Goal: Transaction & Acquisition: Purchase product/service

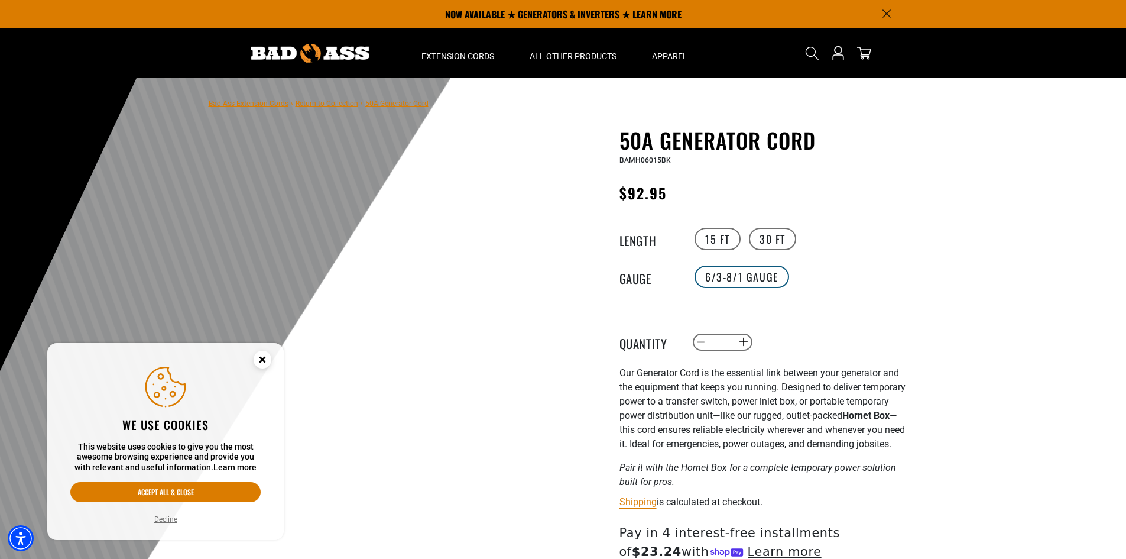
click at [743, 278] on label "6/3-8/1 Gauge" at bounding box center [742, 276] width 95 height 22
click at [714, 274] on label "6/3-8/1 Gauge" at bounding box center [742, 276] width 95 height 22
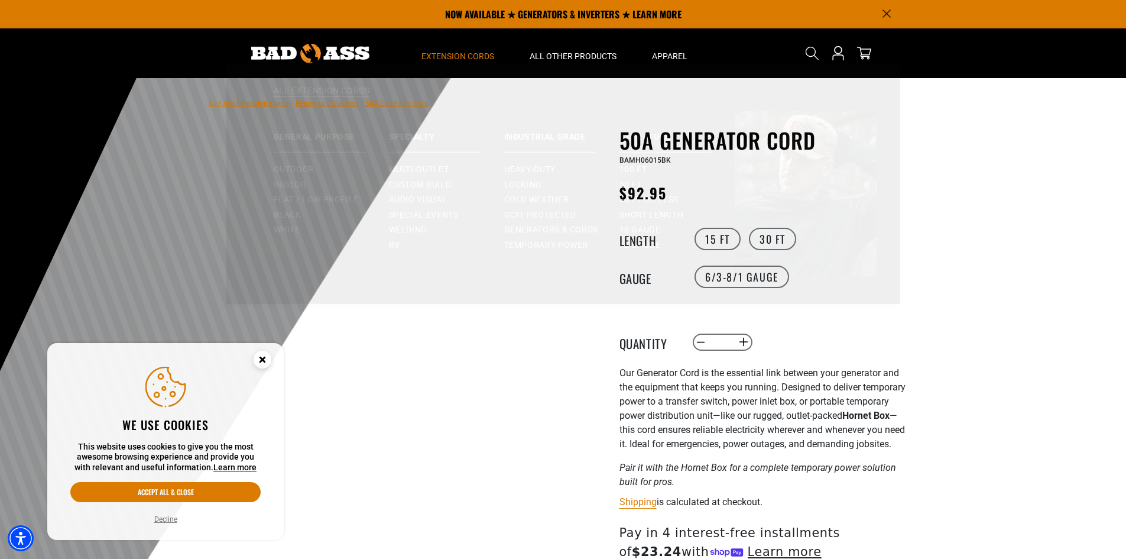
click at [462, 57] on span "Extension Cords" at bounding box center [458, 56] width 73 height 11
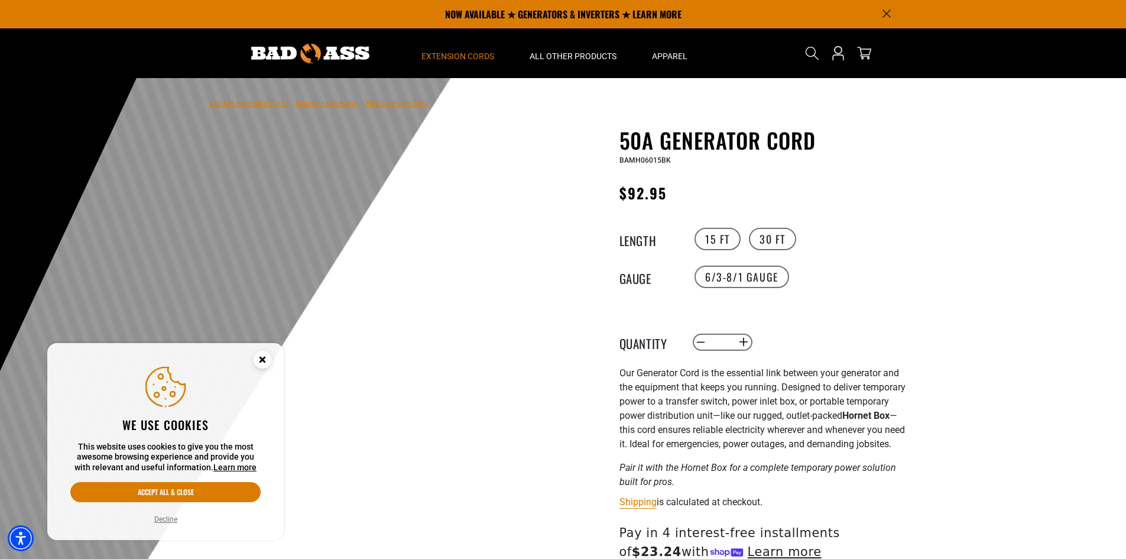
click at [462, 57] on span "Extension Cords" at bounding box center [458, 56] width 73 height 11
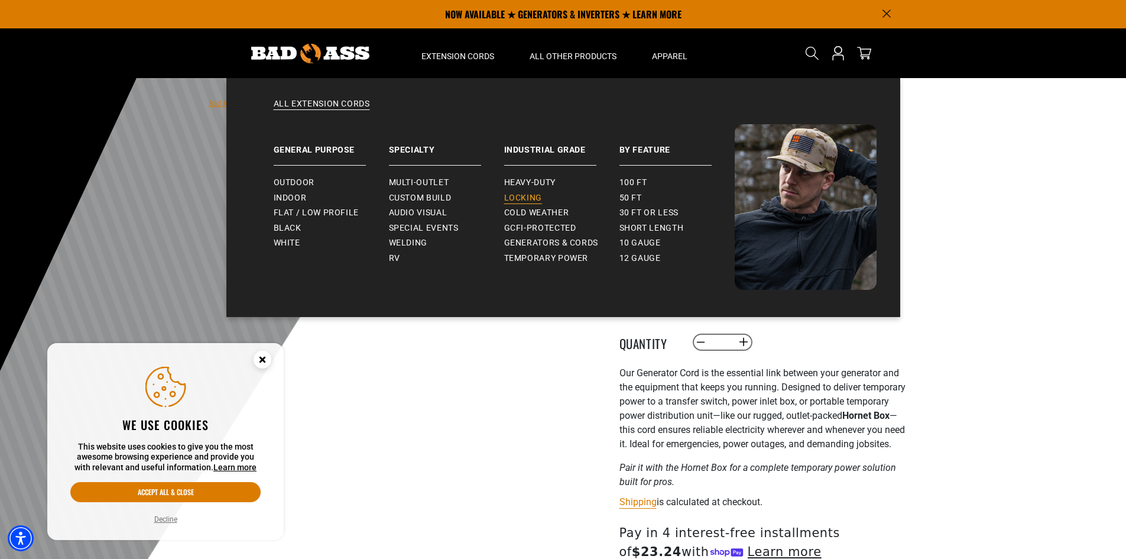
click at [522, 196] on span "Locking" at bounding box center [523, 198] width 38 height 11
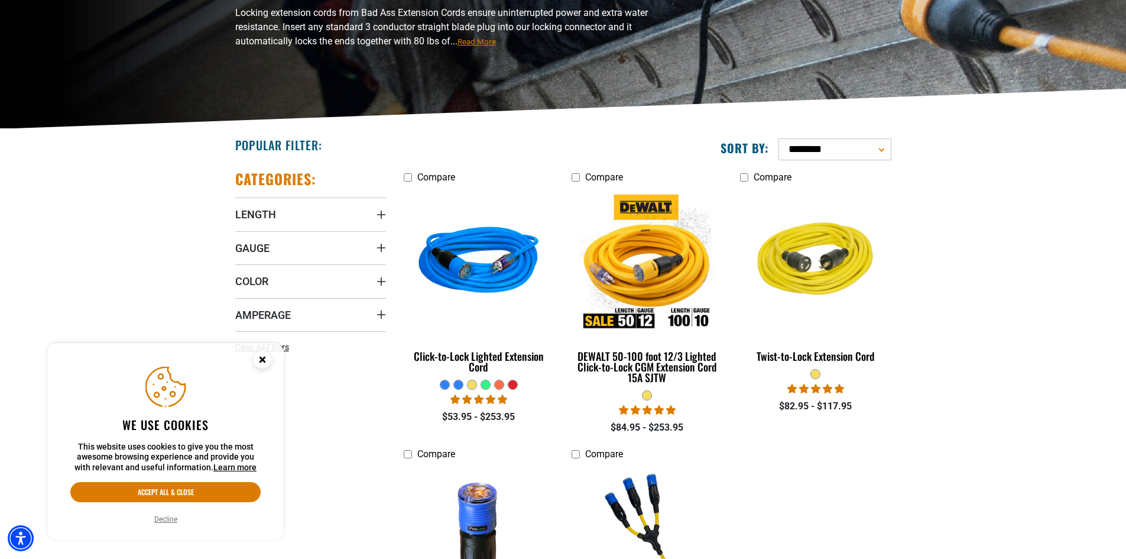
scroll to position [237, 0]
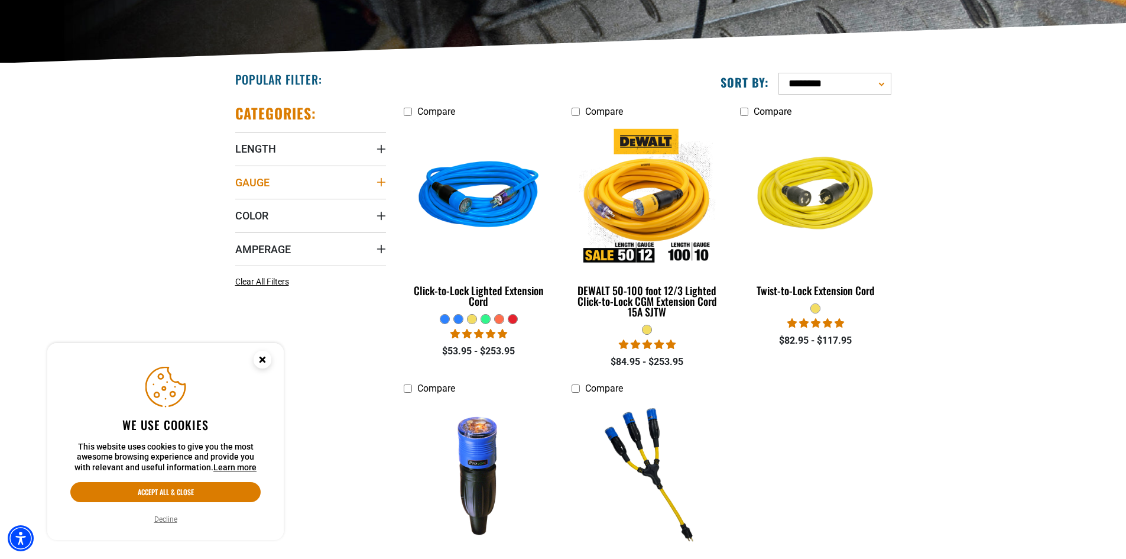
click at [381, 183] on icon "Gauge" at bounding box center [381, 182] width 8 height 8
